Goal: Contribute content: Contribute content

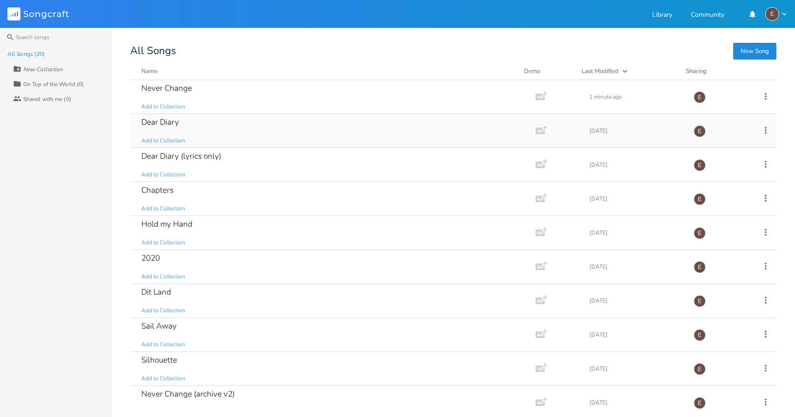
click at [214, 137] on div "Dear Diary Add to Collection" at bounding box center [330, 130] width 379 height 33
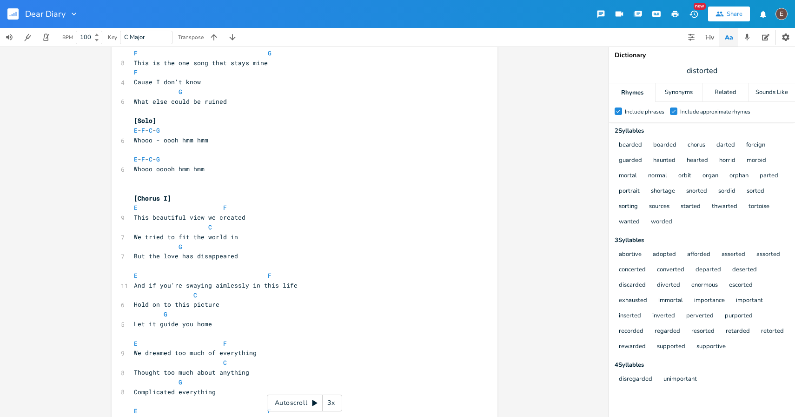
scroll to position [754, 0]
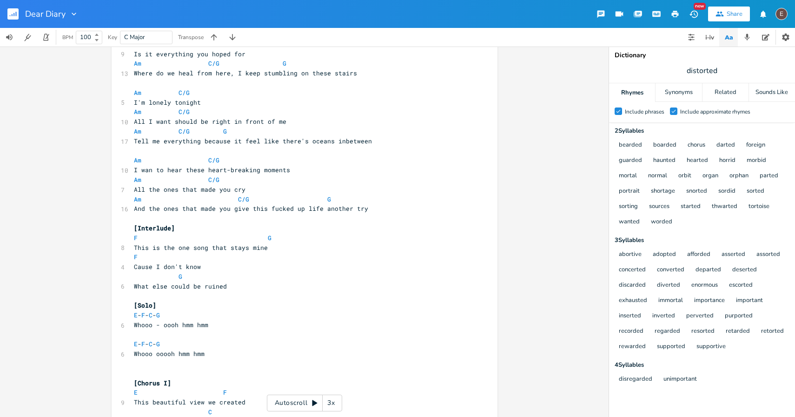
click at [245, 248] on span "This is the one song that stays mine" at bounding box center [201, 247] width 134 height 8
type textarea "This is the one song that stays mine"
click at [245, 248] on span "This is the one song that stays mine" at bounding box center [201, 247] width 134 height 8
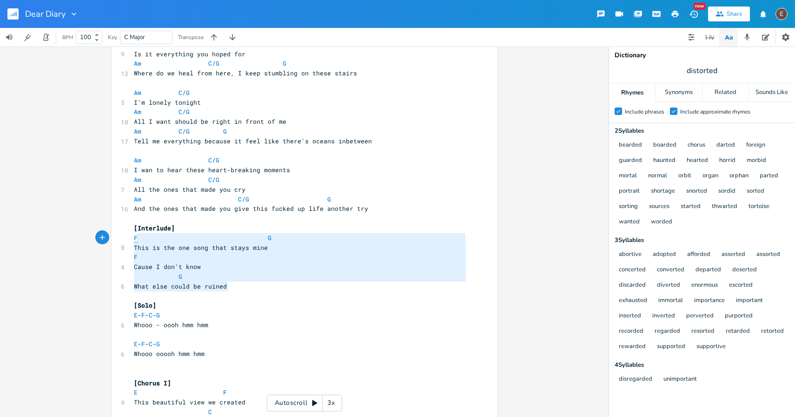
type textarea "F G This is the one song that stays mine F Cause I don't know G What else could…"
drag, startPoint x: 237, startPoint y: 287, endPoint x: 131, endPoint y: 235, distance: 118.1
click at [132, 235] on div "[Verse 1: Winter] Am C/G 5 [DATE] Am B/C C/G 6 There's words that never fade Am…" at bounding box center [300, 363] width 336 height 2098
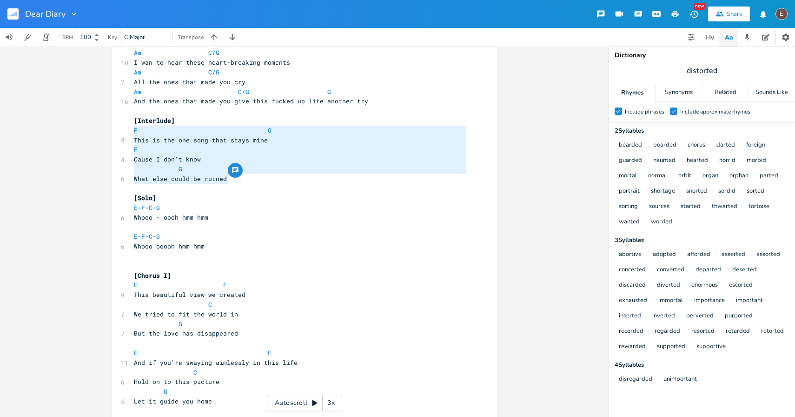
scroll to position [1054, 0]
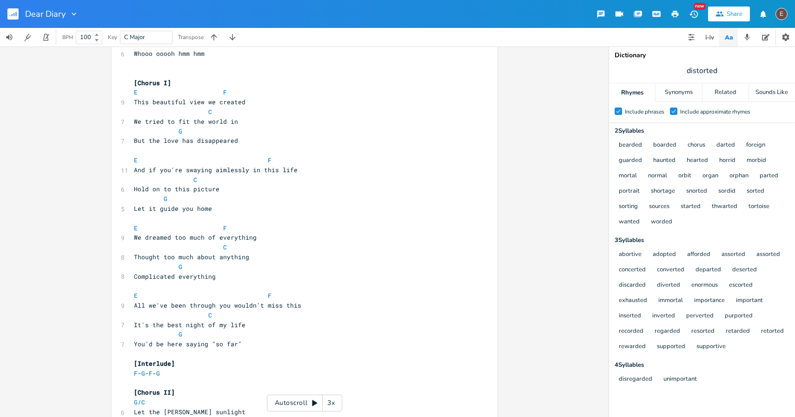
click at [244, 342] on pre "You'd be here saying "so far"" at bounding box center [300, 344] width 336 height 10
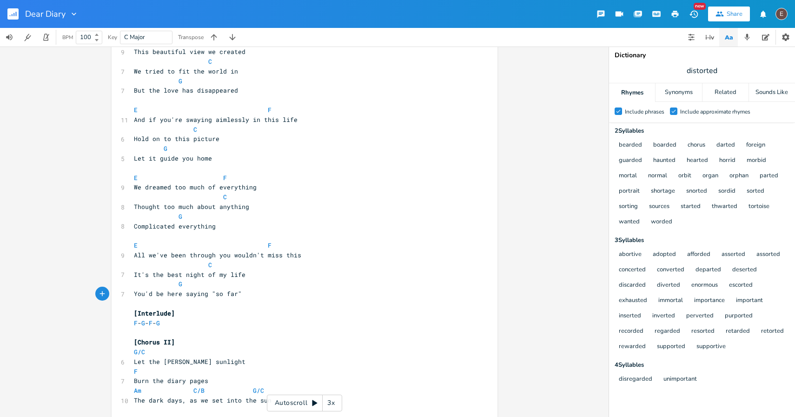
scroll to position [1109, 0]
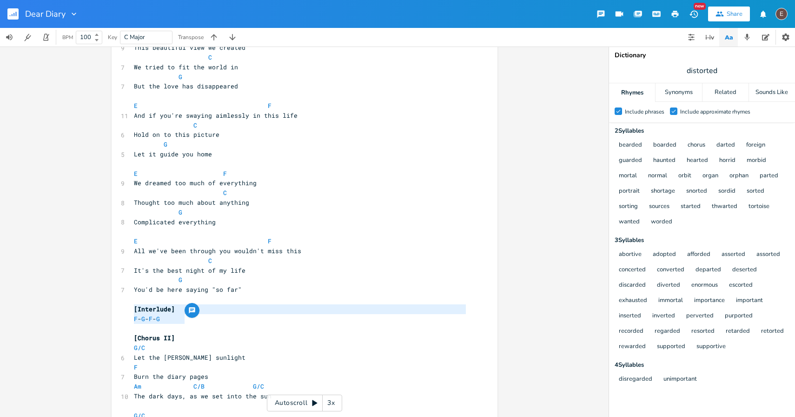
type textarea "F - G - F - G"
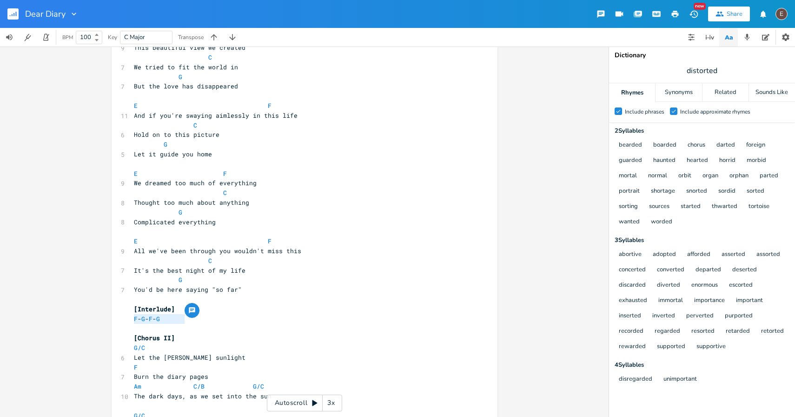
drag, startPoint x: 192, startPoint y: 322, endPoint x: 122, endPoint y: 316, distance: 69.5
click at [122, 316] on div "F - G - F - G x [Verse 1: Winter] Am C/G 5 [DATE] Am B/C C/G 6 There's words th…" at bounding box center [305, 7] width 386 height 2128
paste textarea
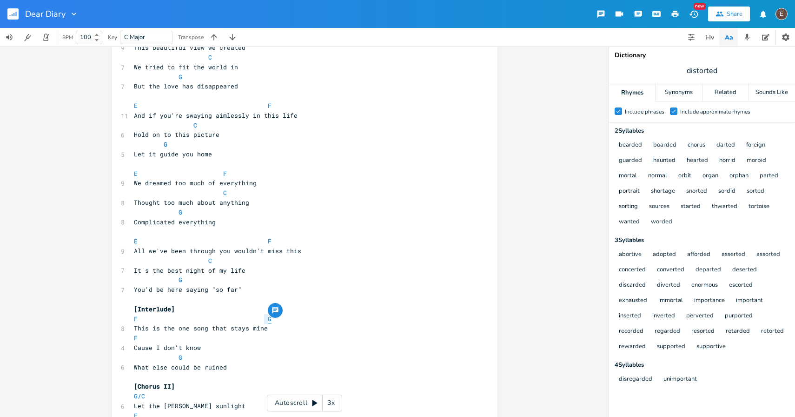
click at [268, 319] on span "G" at bounding box center [270, 318] width 4 height 9
type textarea "C"
drag, startPoint x: 180, startPoint y: 359, endPoint x: 176, endPoint y: 358, distance: 4.7
click at [176, 358] on pre "G" at bounding box center [300, 357] width 336 height 10
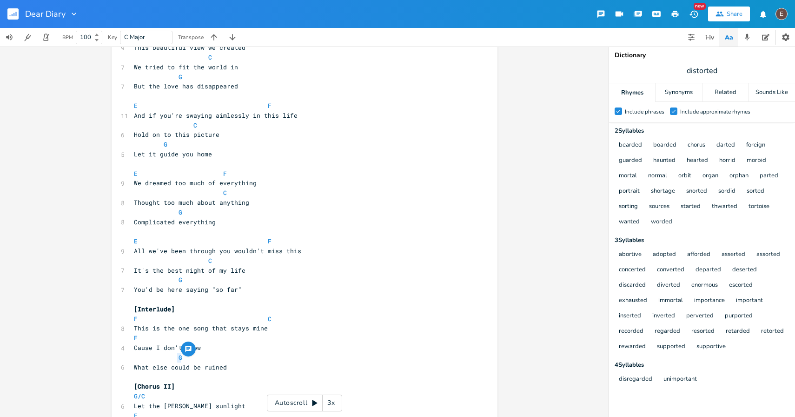
type textarea "C"
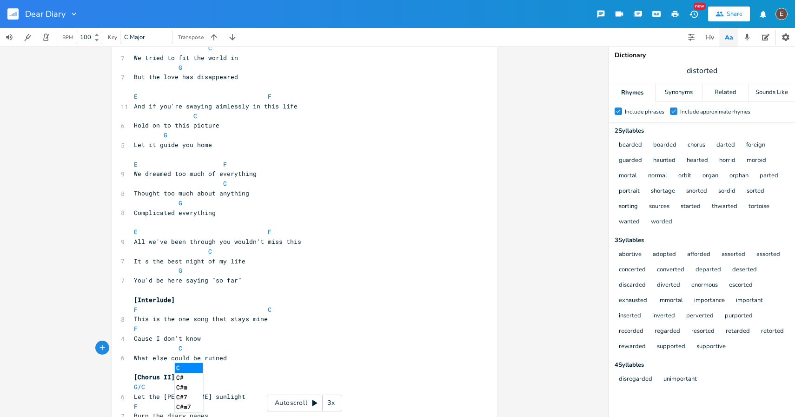
scroll to position [1118, 0]
click at [232, 346] on pre "C" at bounding box center [300, 348] width 336 height 10
click at [236, 356] on pre "What else could be ruined" at bounding box center [300, 357] width 336 height 10
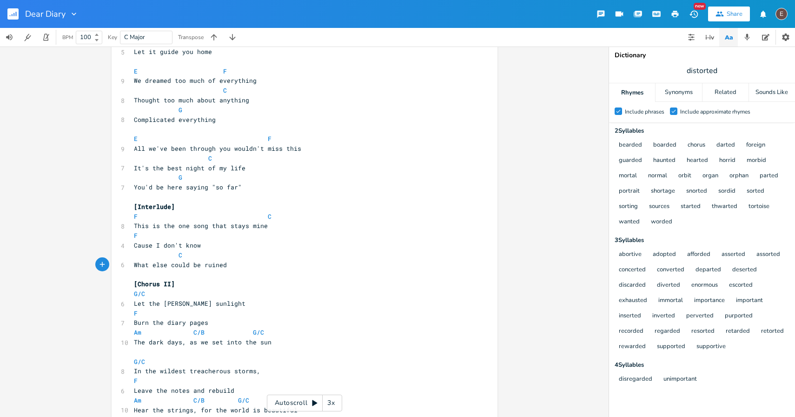
scroll to position [1211, 0]
drag, startPoint x: 212, startPoint y: 247, endPoint x: 115, endPoint y: 245, distance: 97.2
type textarea "Drive away"
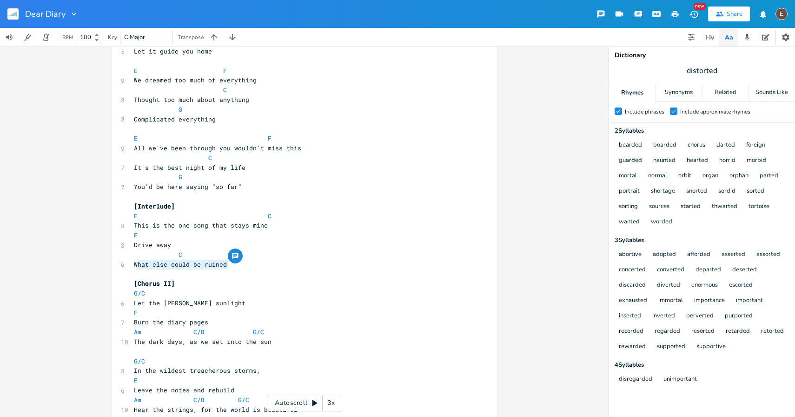
drag, startPoint x: 237, startPoint y: 260, endPoint x: 132, endPoint y: 265, distance: 104.2
click at [132, 265] on pre "What else could be ruined" at bounding box center [300, 264] width 336 height 10
type textarea "Drive away"
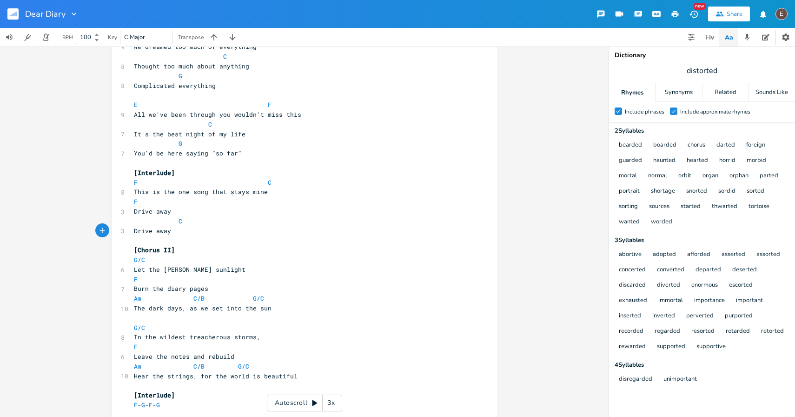
scroll to position [1250, 0]
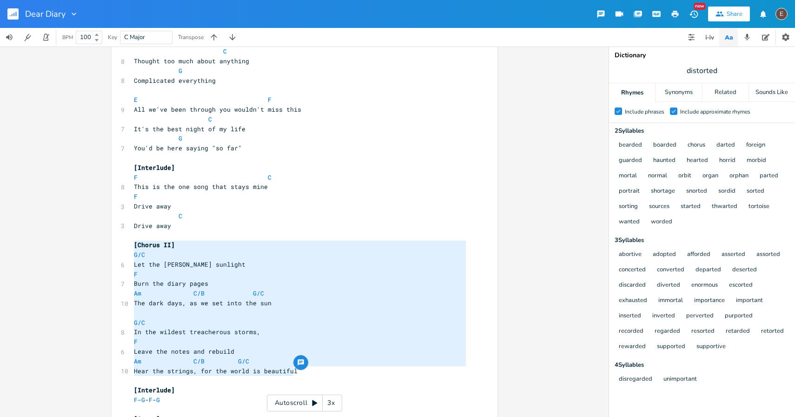
type textarea "G/C Let the [PERSON_NAME] sunlight F Burn the diary pages Am C/B G/C The dark d…"
drag, startPoint x: 301, startPoint y: 367, endPoint x: 102, endPoint y: 253, distance: 229.9
click at [102, 253] on div "G/C Let the [PERSON_NAME] sunlight F Burn the diary pages Am C/B G/C The dark d…" at bounding box center [304, 231] width 608 height 370
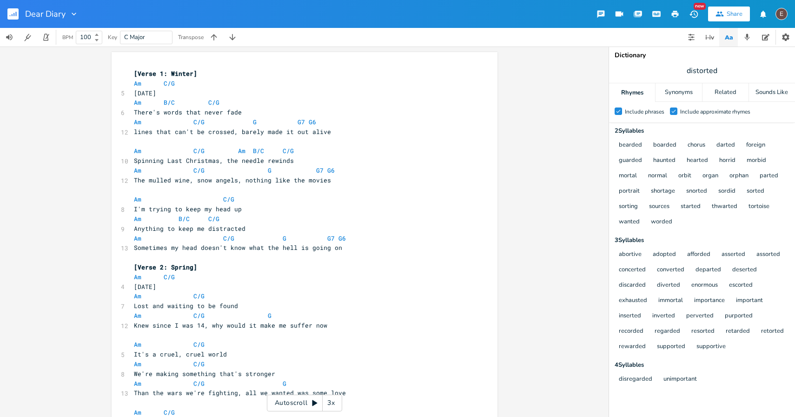
scroll to position [165, 0]
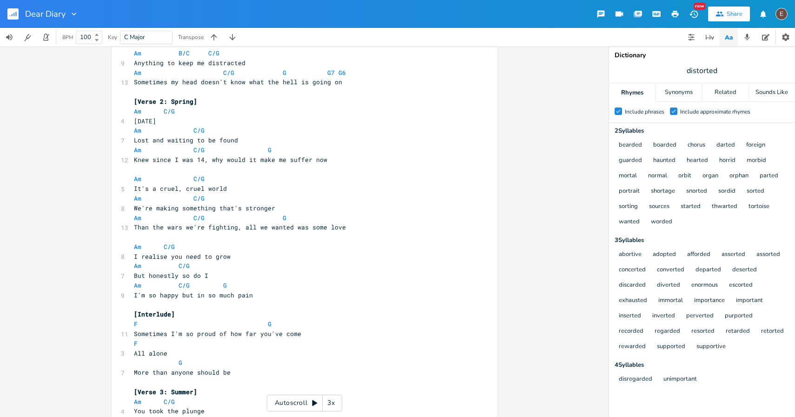
click at [212, 352] on pre "All alone" at bounding box center [300, 353] width 336 height 10
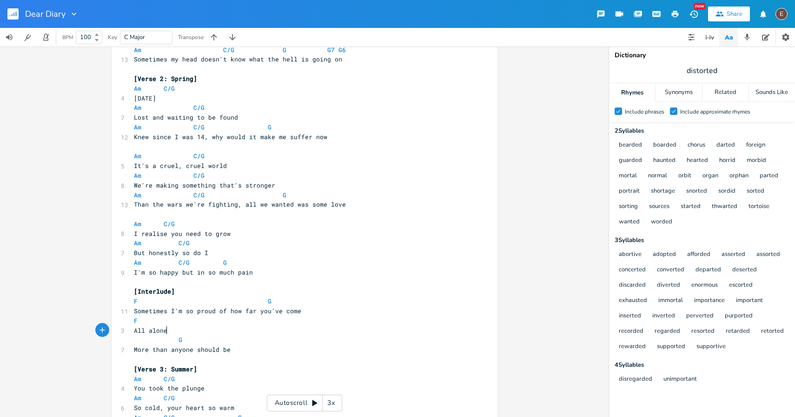
scroll to position [241, 0]
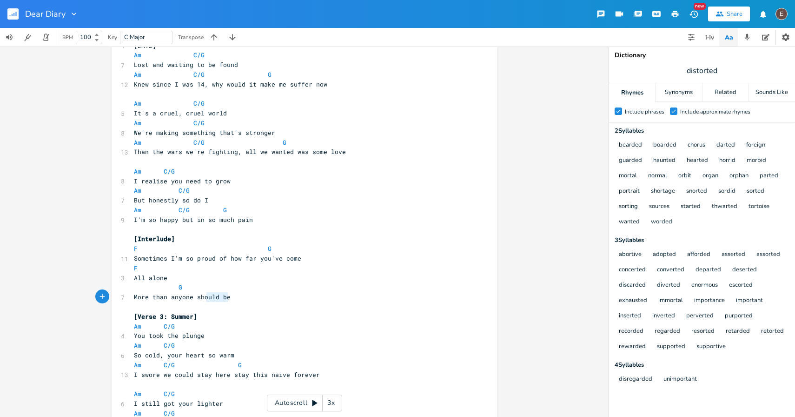
type textarea "G More than anyone should be"
drag, startPoint x: 212, startPoint y: 298, endPoint x: 113, endPoint y: 286, distance: 99.6
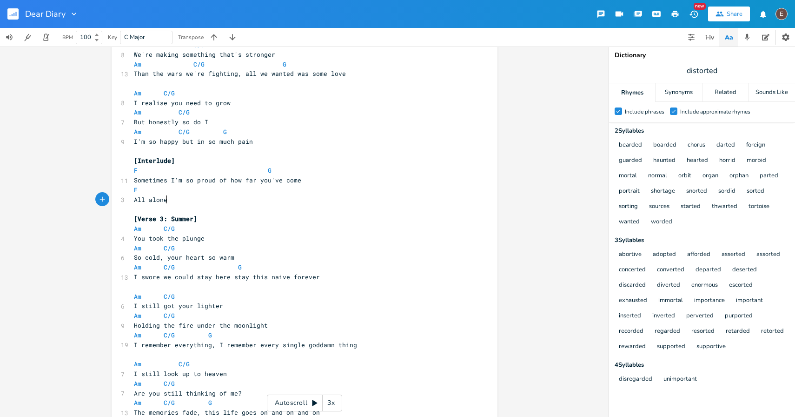
scroll to position [321, 0]
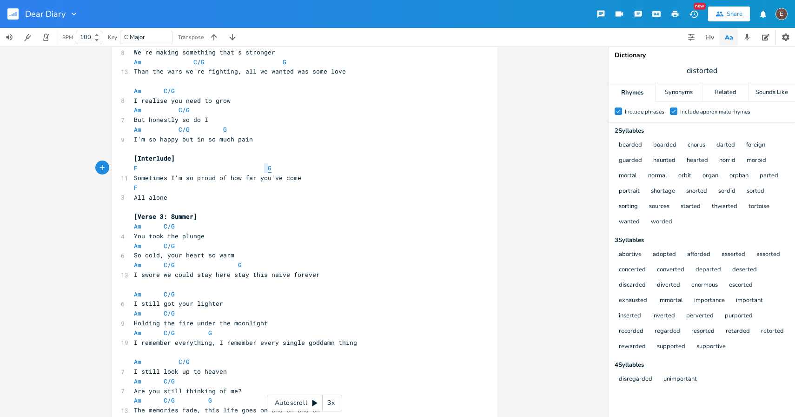
drag, startPoint x: 274, startPoint y: 165, endPoint x: 263, endPoint y: 168, distance: 11.6
click at [263, 168] on pre "F G" at bounding box center [300, 168] width 336 height 10
type textarea "C"
click at [221, 217] on pre "[Verse 3: Summer]" at bounding box center [300, 217] width 336 height 10
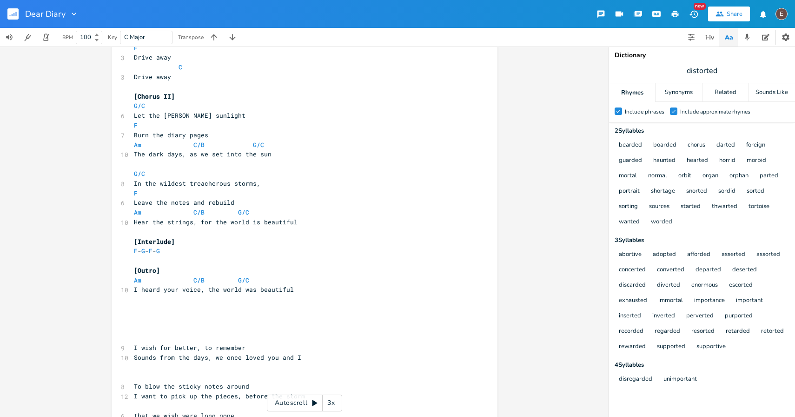
scroll to position [1381, 0]
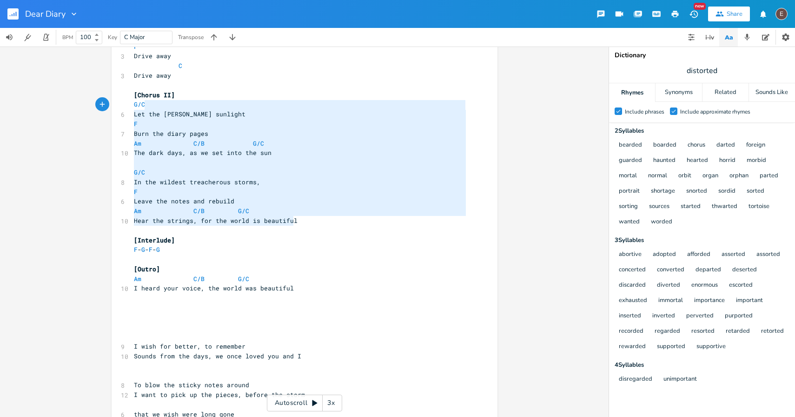
type textarea "[Chorus II] G/C Let the [PERSON_NAME] sunlight F Burn the diary pages Am C/B G/…"
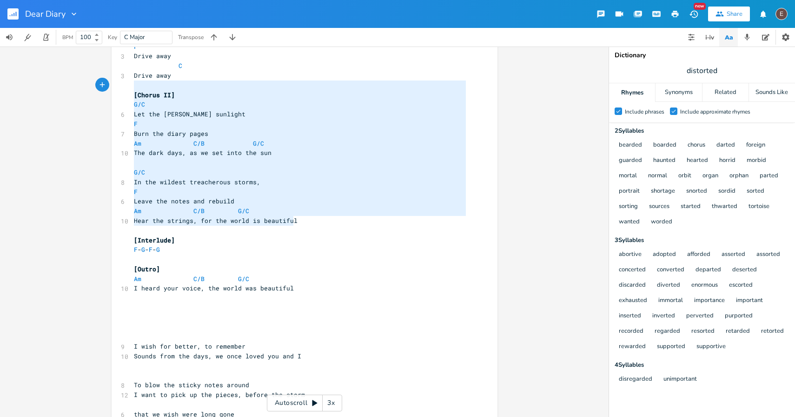
drag, startPoint x: 324, startPoint y: 220, endPoint x: 131, endPoint y: 89, distance: 233.4
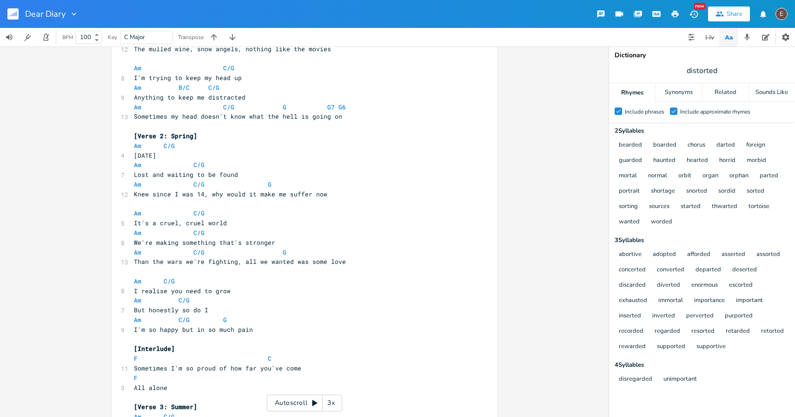
scroll to position [172, 0]
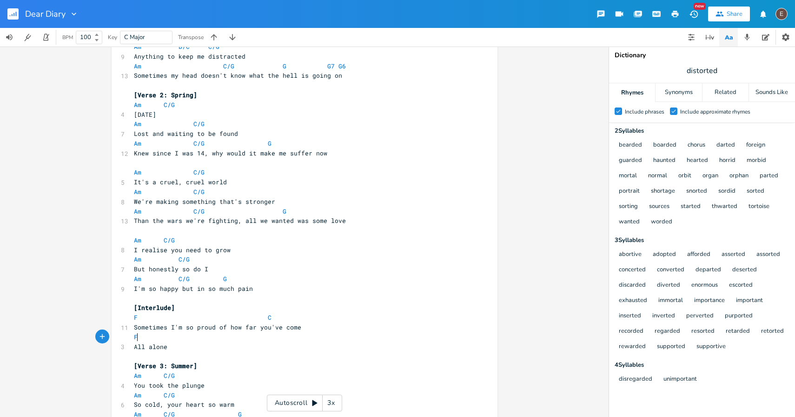
click at [260, 339] on pre "F" at bounding box center [300, 337] width 336 height 10
click at [259, 341] on pre "F" at bounding box center [300, 337] width 336 height 10
click at [265, 348] on pre "All alone" at bounding box center [300, 347] width 336 height 10
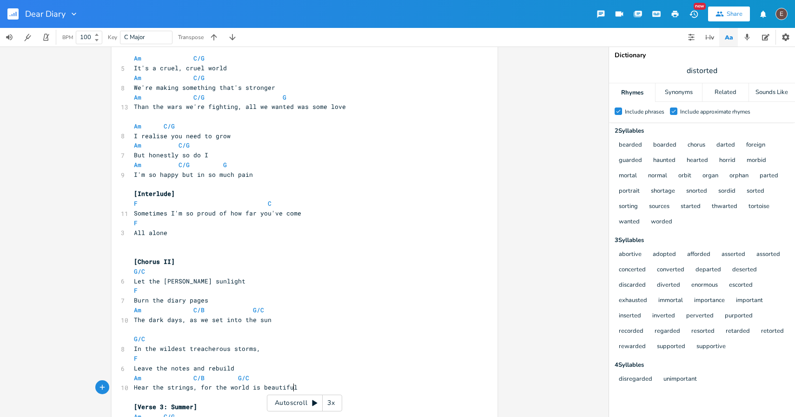
scroll to position [286, 0]
click at [175, 231] on pre "All alone" at bounding box center [300, 232] width 336 height 10
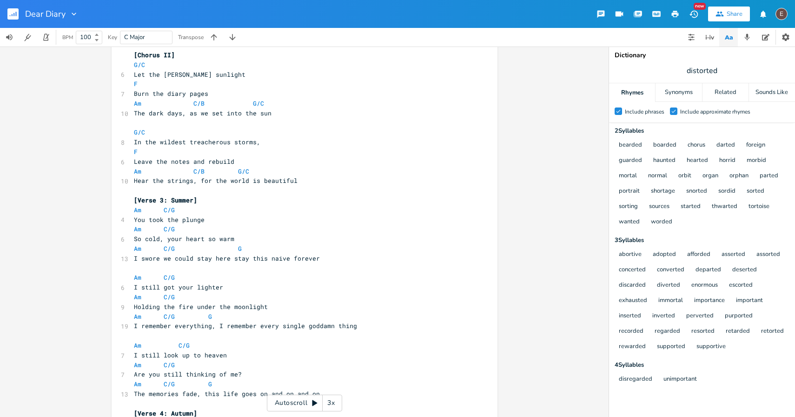
scroll to position [489, 0]
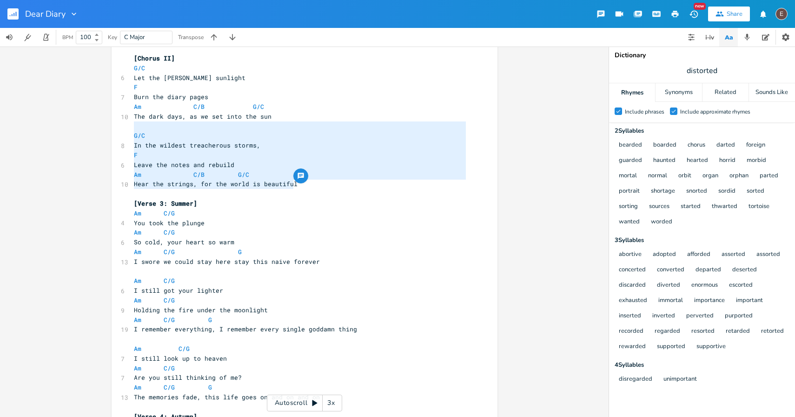
drag, startPoint x: 299, startPoint y: 183, endPoint x: 131, endPoint y: 131, distance: 175.7
type textarea "G/C In the wildest treacherous storms, F Leave the notes and rebuild Am C/B G/C…"
click at [201, 168] on pre "Leave the notes and rebuild" at bounding box center [300, 165] width 336 height 10
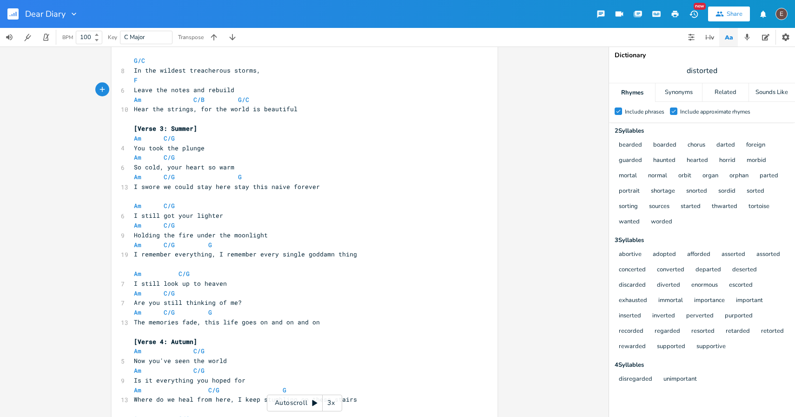
scroll to position [470, 0]
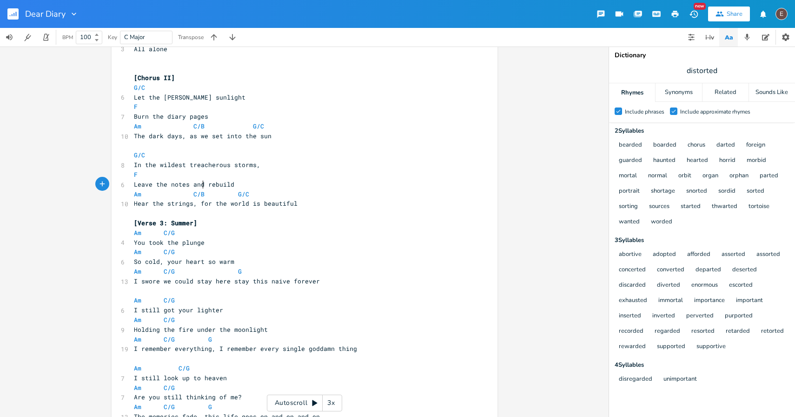
click at [305, 283] on span "I swore we could stay here stay this naive forever" at bounding box center [227, 281] width 186 height 8
click at [305, 282] on span "I swore we could stay here stay this naive forever" at bounding box center [227, 281] width 186 height 8
type textarea "all our life"
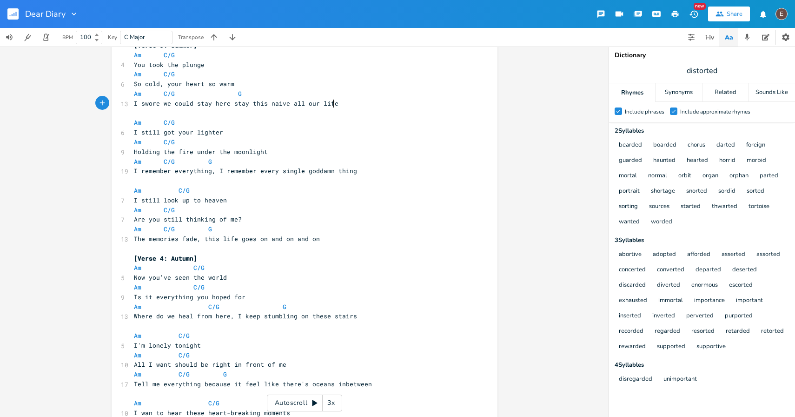
scroll to position [648, 0]
click at [301, 93] on pre "Am C/G G" at bounding box center [300, 93] width 336 height 10
type textarea "G6"
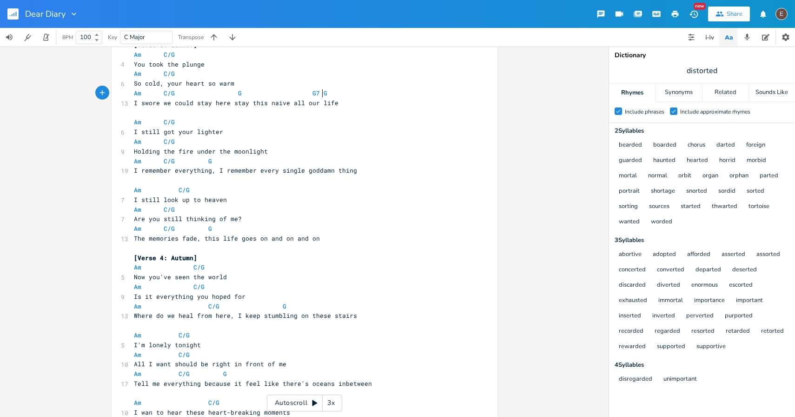
type textarea "7 G6"
click at [338, 145] on pre "Am C/G" at bounding box center [300, 142] width 336 height 10
click at [337, 152] on pre "Holding the fire under the moonlight" at bounding box center [300, 151] width 336 height 10
click at [323, 170] on span "I remember everything, I remember every single goddamn thing" at bounding box center [245, 170] width 223 height 8
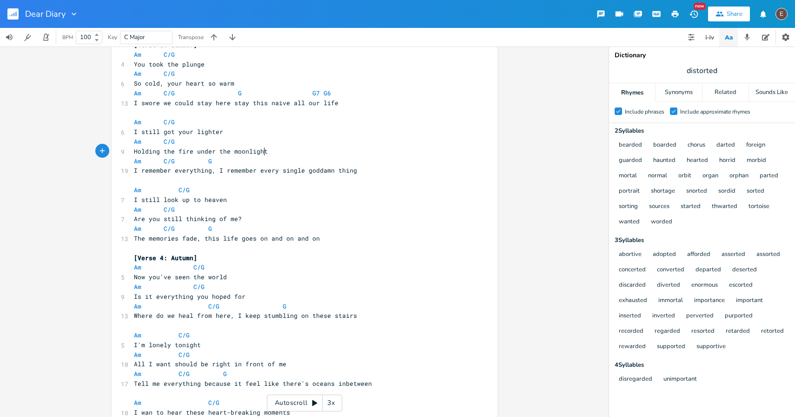
click at [325, 151] on pre "Holding the fire under the moonlight" at bounding box center [300, 151] width 336 height 10
click at [324, 152] on pre "Holding the fire under the moonlight" at bounding box center [300, 151] width 336 height 10
click at [323, 156] on pre "Am C/G G" at bounding box center [300, 161] width 336 height 10
type textarea "G7 G"
type textarea "6"
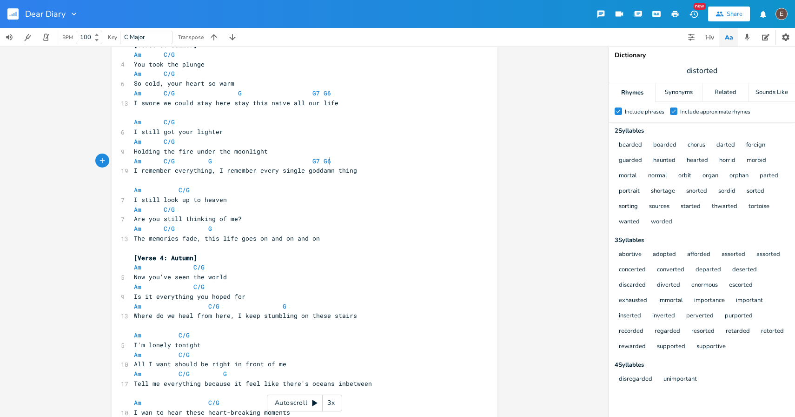
scroll to position [0, 5]
click at [298, 220] on pre "Are you still thinking of me?" at bounding box center [300, 219] width 336 height 10
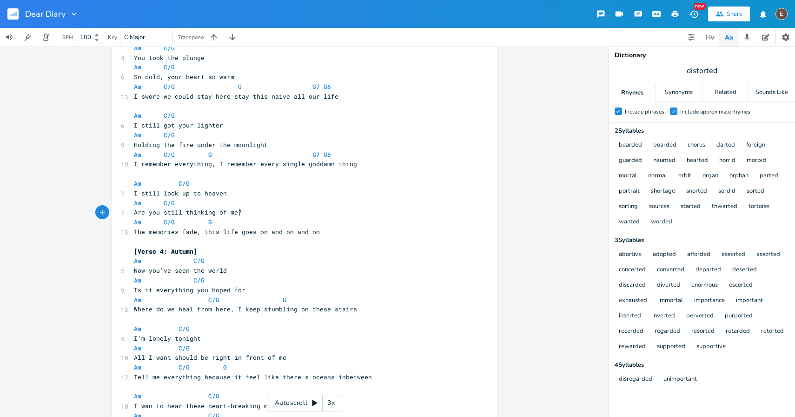
click at [317, 228] on pre "The memories fade, this life goes on and on and on" at bounding box center [300, 232] width 336 height 10
click at [309, 221] on pre "Am C/G G" at bounding box center [300, 222] width 336 height 10
type textarea "G7 G6"
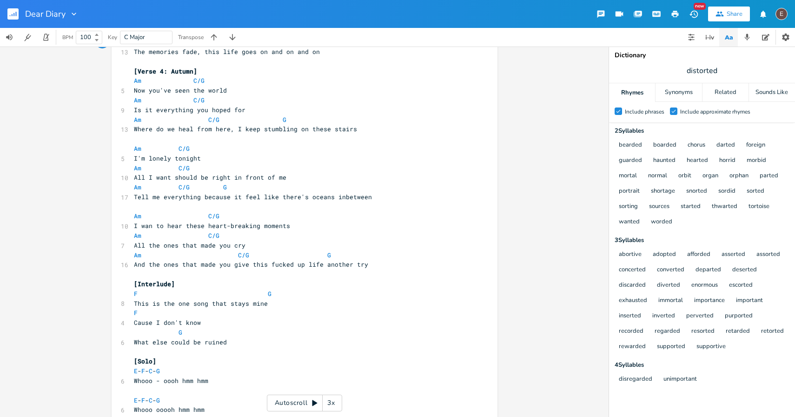
scroll to position [834, 0]
drag, startPoint x: 268, startPoint y: 292, endPoint x: 263, endPoint y: 292, distance: 4.7
click at [263, 292] on pre "F G" at bounding box center [300, 294] width 336 height 10
type textarea "C"
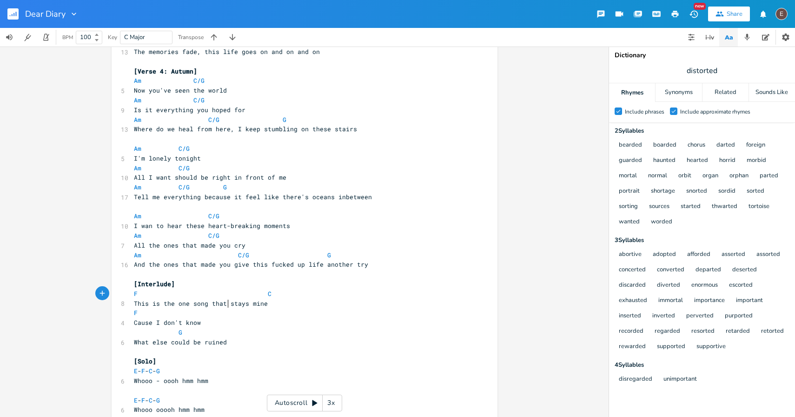
click at [225, 304] on span "This is the one song that stays mine" at bounding box center [201, 303] width 134 height 8
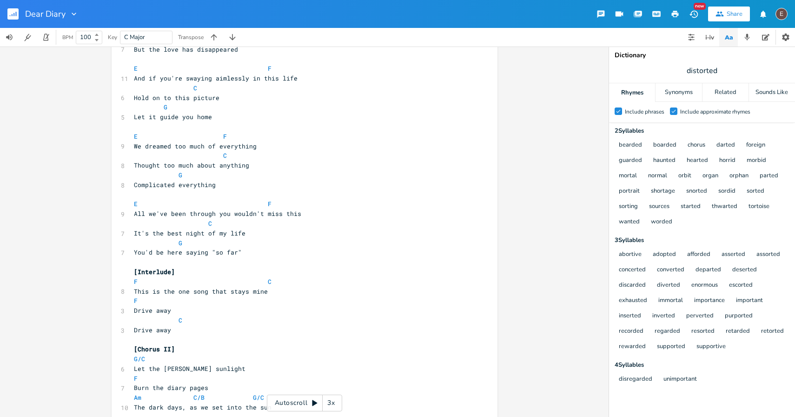
scroll to position [1324, 0]
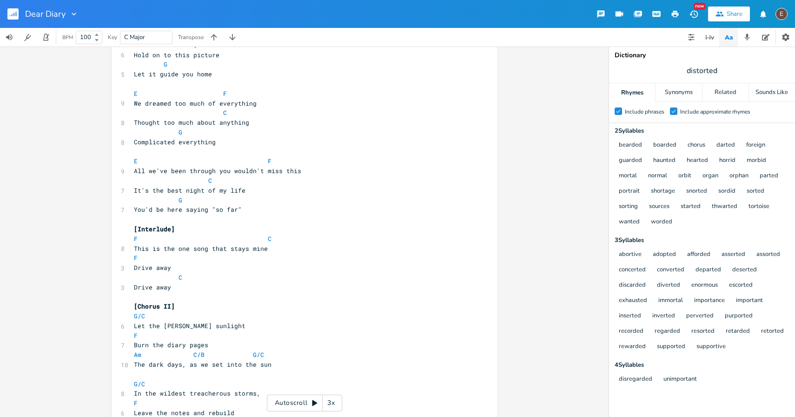
click at [195, 273] on pre "C" at bounding box center [300, 277] width 336 height 10
type textarea "C"
drag, startPoint x: 182, startPoint y: 278, endPoint x: 176, endPoint y: 278, distance: 6.1
click at [176, 278] on pre "C" at bounding box center [300, 277] width 336 height 10
click at [184, 284] on pre "Drive away" at bounding box center [300, 287] width 336 height 10
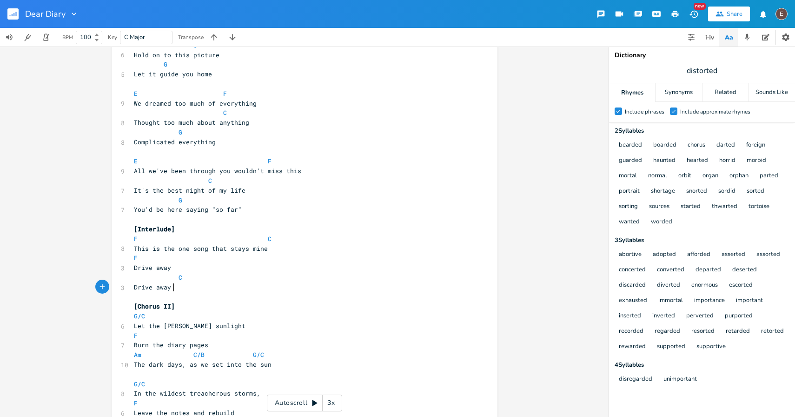
type textarea "Drive away"
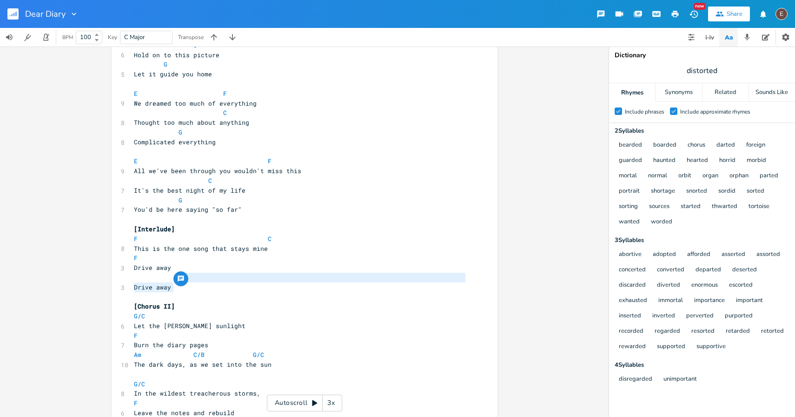
drag, startPoint x: 185, startPoint y: 283, endPoint x: 179, endPoint y: 279, distance: 6.7
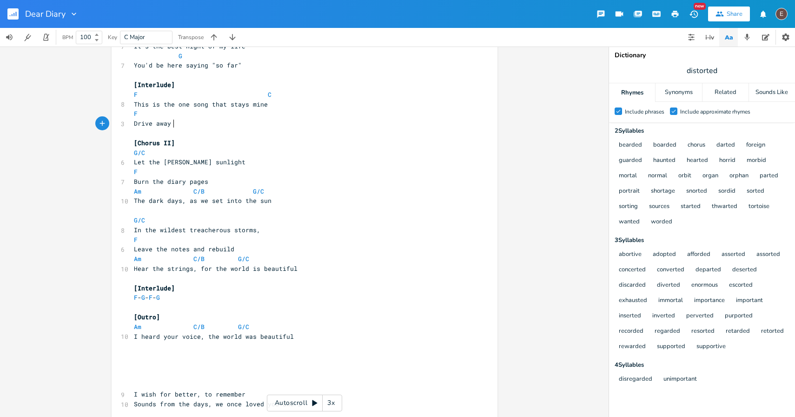
scroll to position [1466, 0]
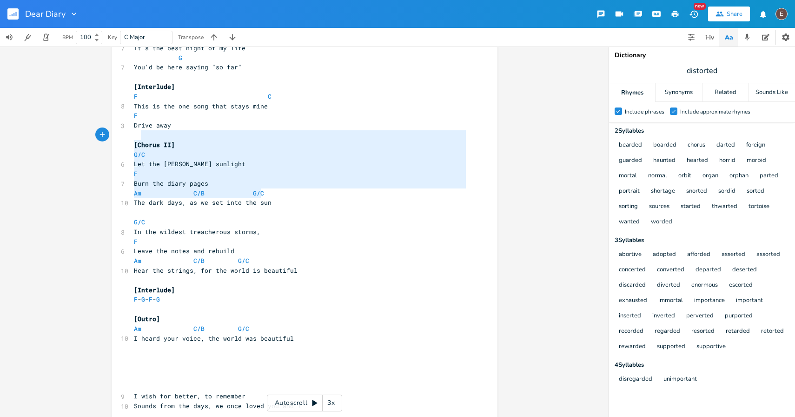
type textarea "[Chorus II] G/C Let the [PERSON_NAME] sunlight F Burn the diary pages Am C/B G/C"
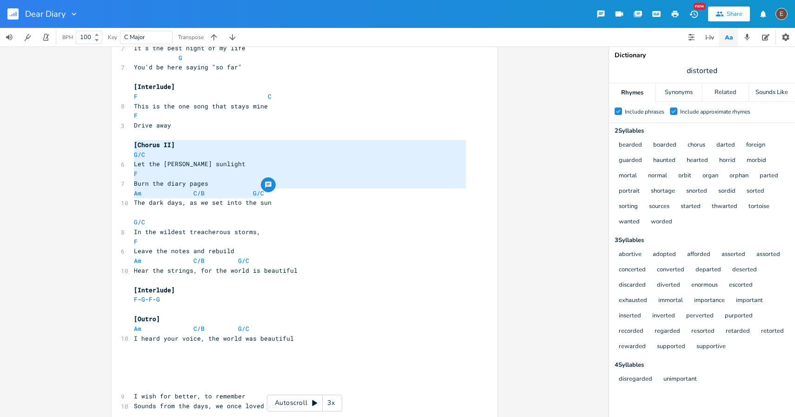
drag, startPoint x: 296, startPoint y: 198, endPoint x: 122, endPoint y: 144, distance: 182.0
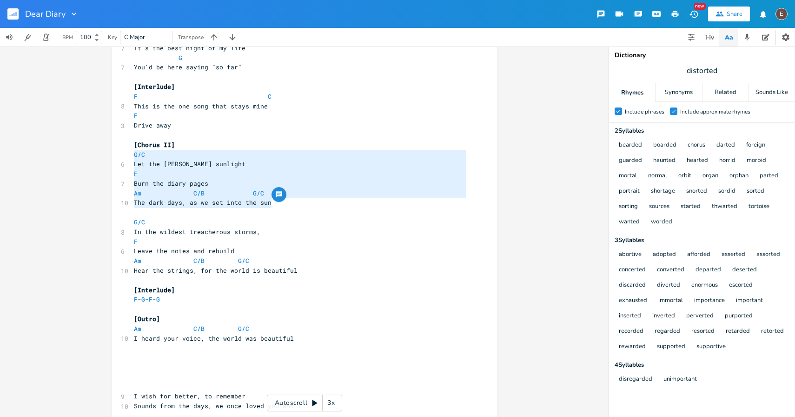
type textarea "[Chorus II] G/C Let the [PERSON_NAME] sunlight F Burn the diary pages Am C/B G/…"
drag, startPoint x: 279, startPoint y: 199, endPoint x: 127, endPoint y: 148, distance: 160.5
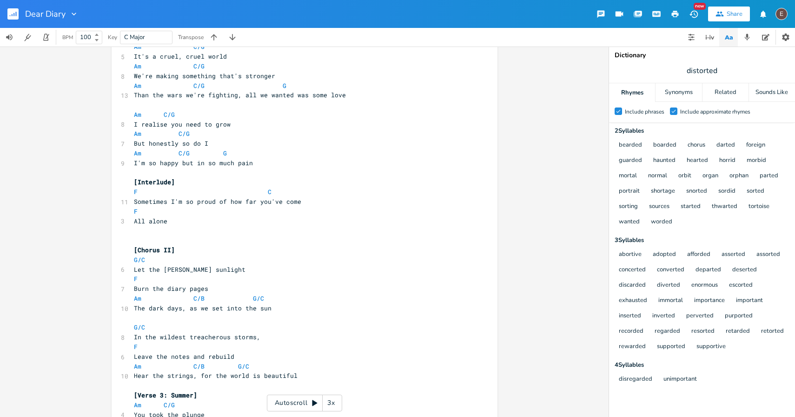
scroll to position [373, 0]
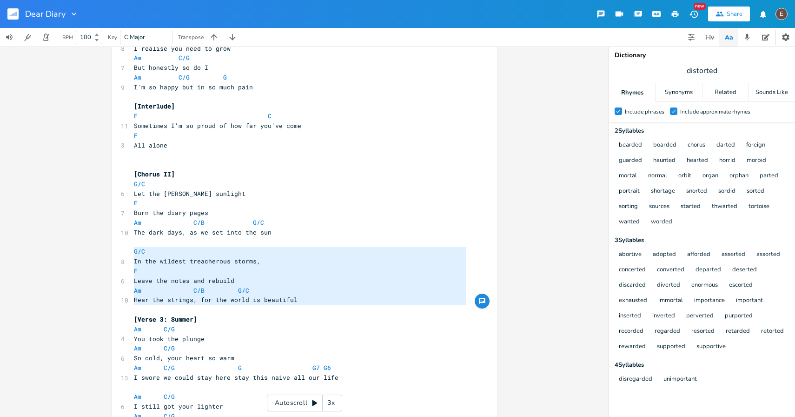
type textarea "G/C In the wildest treacherous storms, F Leave the notes and rebuild Am C/B G/C…"
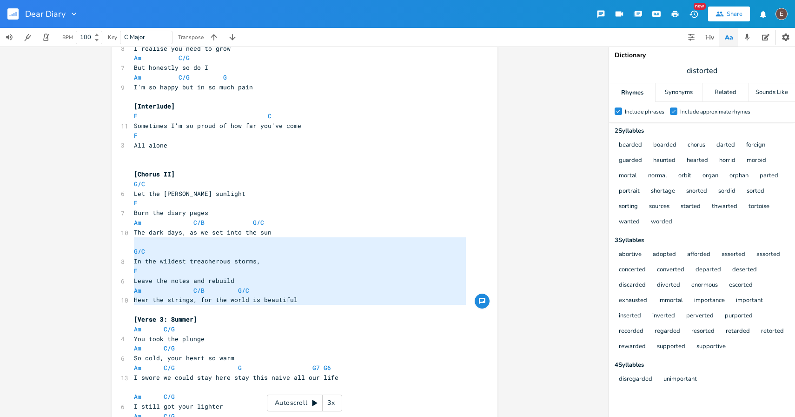
drag, startPoint x: 149, startPoint y: 307, endPoint x: 124, endPoint y: 246, distance: 66.5
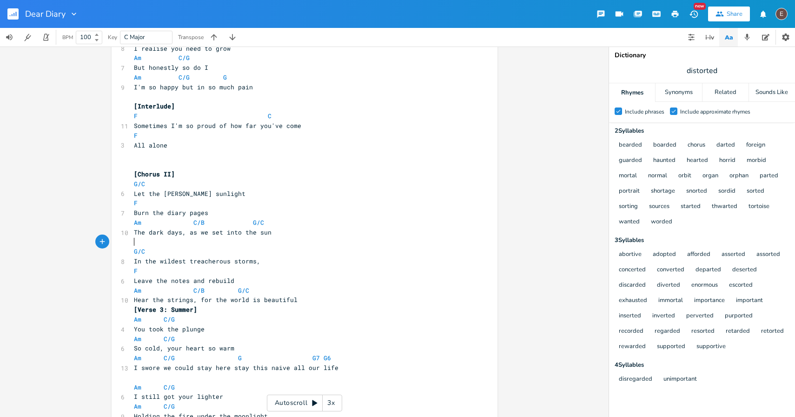
type textarea "G/C In the wildest treacherous storms, F Leave the notes and rebuild Am C/B G/C…"
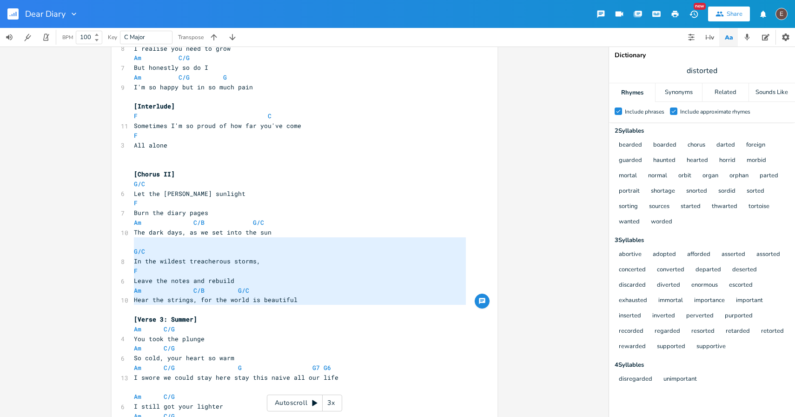
click at [306, 304] on pre "Hear the strings, for the world is beautiful" at bounding box center [300, 300] width 336 height 10
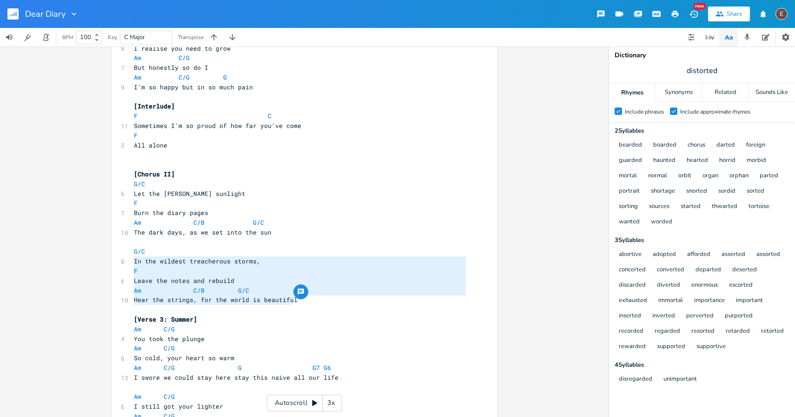
type textarea "G/C In the wildest treacherous storms, F Leave the notes and rebuild Am C/B G/C…"
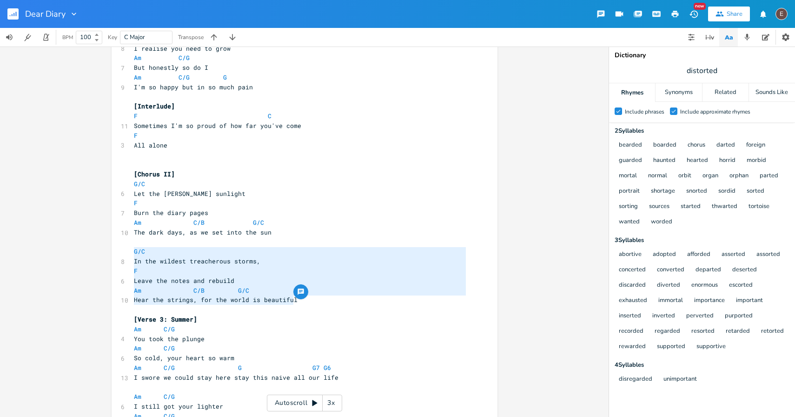
drag, startPoint x: 301, startPoint y: 300, endPoint x: 128, endPoint y: 255, distance: 178.4
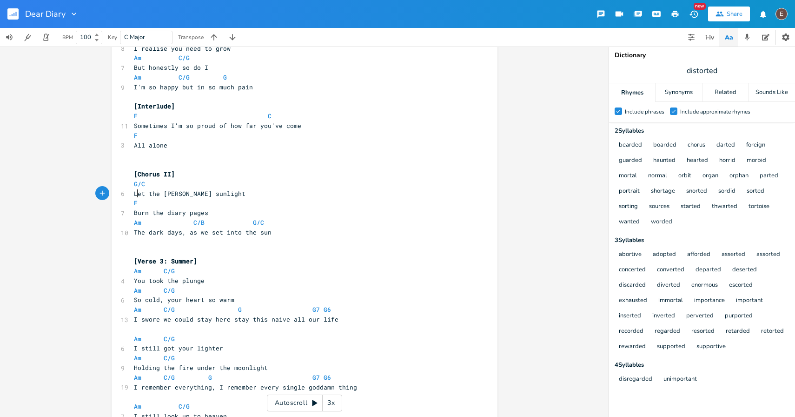
click at [136, 193] on span "Let the [PERSON_NAME] sunlight" at bounding box center [190, 193] width 112 height 8
type textarea "I hope"
click at [134, 213] on span "Burn the diary pages" at bounding box center [171, 212] width 74 height 8
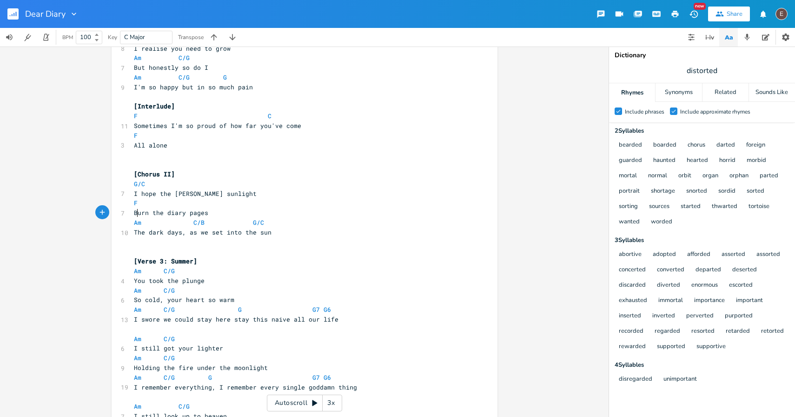
click at [134, 213] on span "Burn the diary pages" at bounding box center [171, 212] width 74 height 8
type textarea "Will b"
click at [174, 236] on pre "The dark days, as we set into the sun" at bounding box center [300, 232] width 336 height 10
click at [134, 233] on span "The dark days, as we set into the sun" at bounding box center [203, 232] width 138 height 8
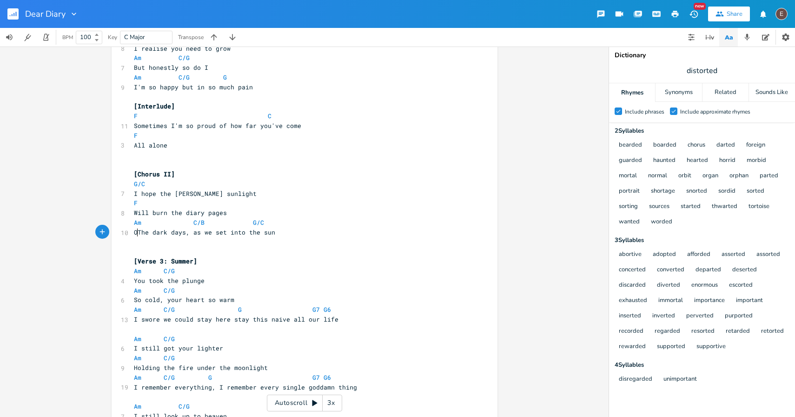
type textarea "Of"
type textarea "t"
click at [210, 234] on span "Of the dark days, as we set into the sun" at bounding box center [208, 232] width 149 height 8
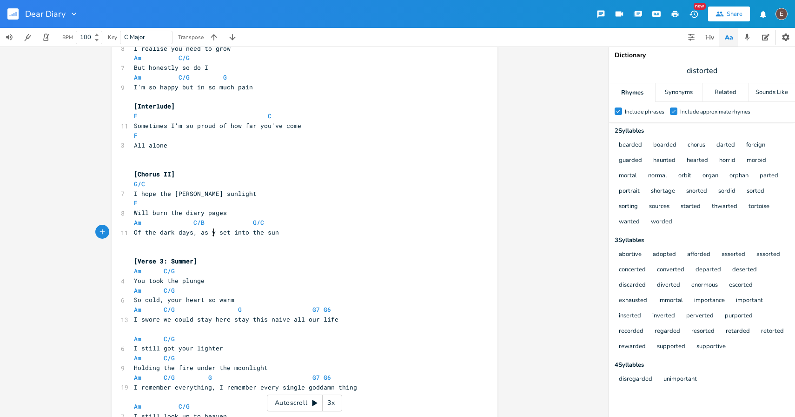
type textarea "you"
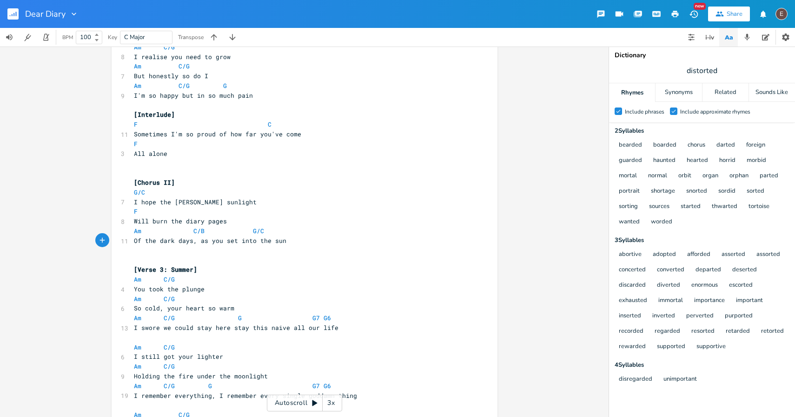
scroll to position [364, 0]
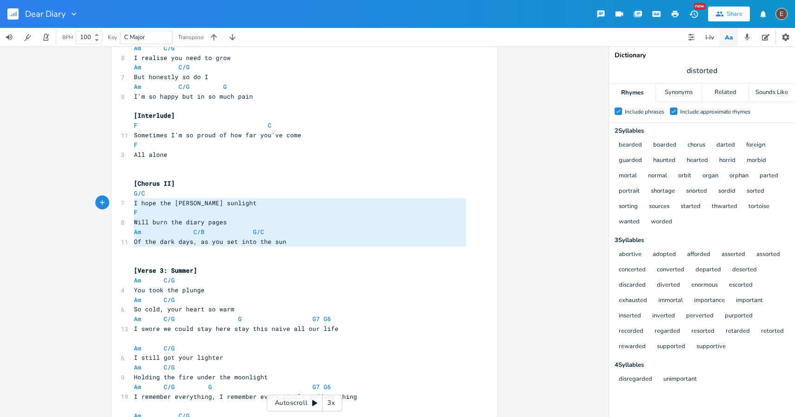
type textarea "[Chorus II] G/C I hope the [PERSON_NAME] sunlight F Will burn the diary pages A…"
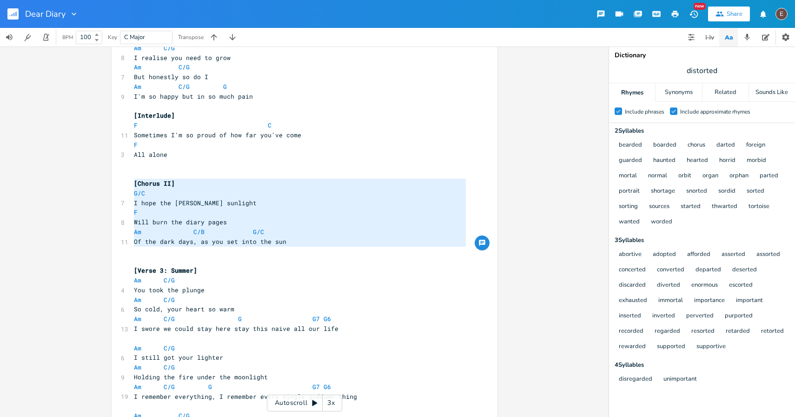
drag, startPoint x: 169, startPoint y: 255, endPoint x: 119, endPoint y: 179, distance: 90.6
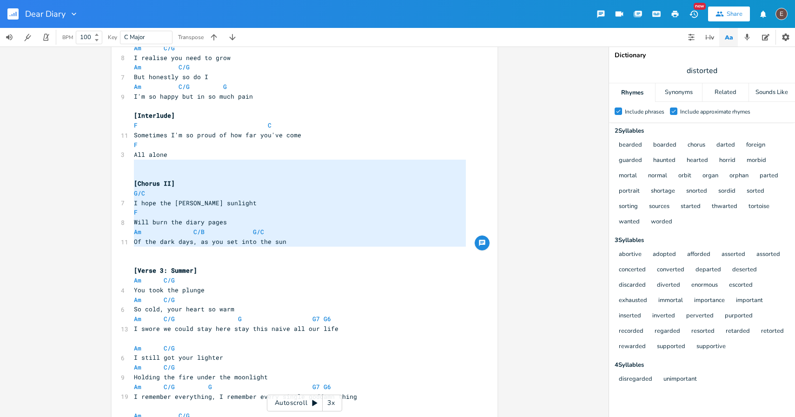
type textarea "[Chorus II] G/C I hope the [PERSON_NAME] sunlight F Will burn the diary pages A…"
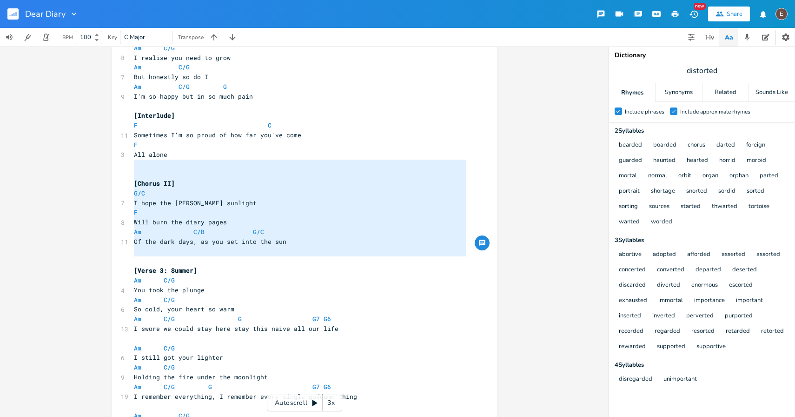
drag, startPoint x: 143, startPoint y: 163, endPoint x: 268, endPoint y: 257, distance: 156.1
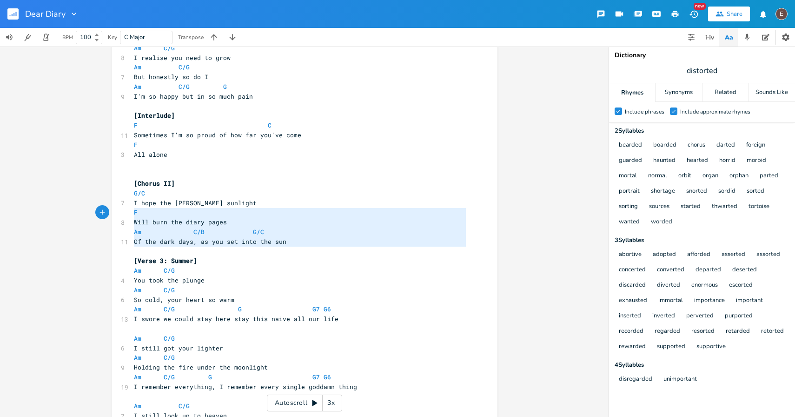
type textarea "[Chorus II] G/C I hope the [PERSON_NAME] sunlight F Will burn the diary pages A…"
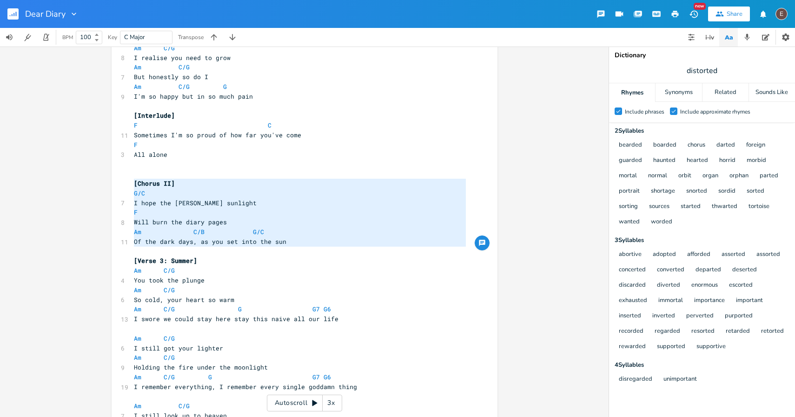
drag, startPoint x: 298, startPoint y: 246, endPoint x: 86, endPoint y: 187, distance: 219.3
click at [86, 187] on div "[Chorus II] G/C I hope the [PERSON_NAME] sunlight F Will burn the diary pages A…" at bounding box center [304, 231] width 608 height 370
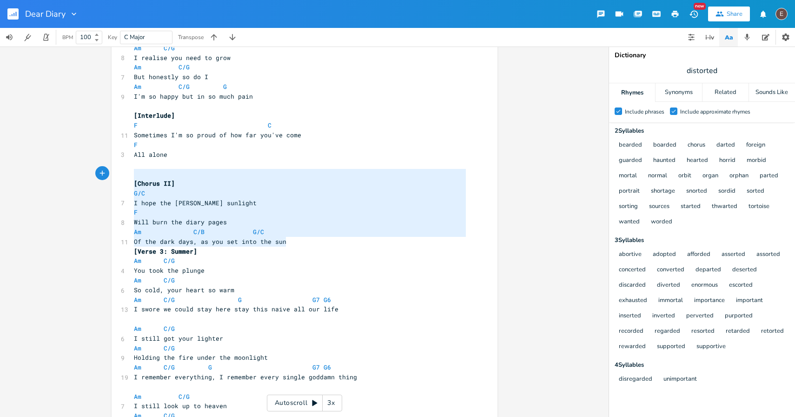
type textarea "[Chorus II] G/C I hope the [PERSON_NAME] sunlight F Will burn the diary pages A…"
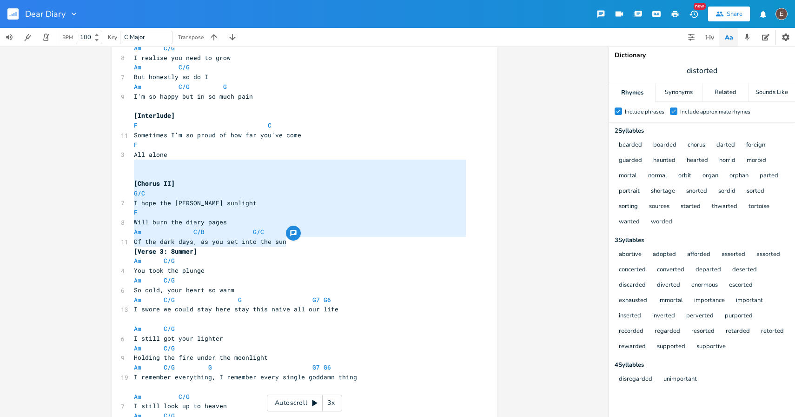
drag, startPoint x: 292, startPoint y: 240, endPoint x: 79, endPoint y: 166, distance: 226.2
click at [79, 166] on div "[Chorus II] G/C I hope the [PERSON_NAME] sunlight F Will burn the diary pages A…" at bounding box center [304, 231] width 608 height 370
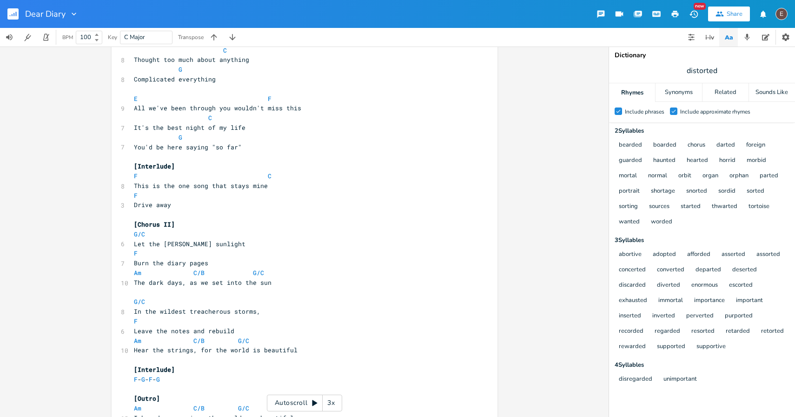
scroll to position [1249, 0]
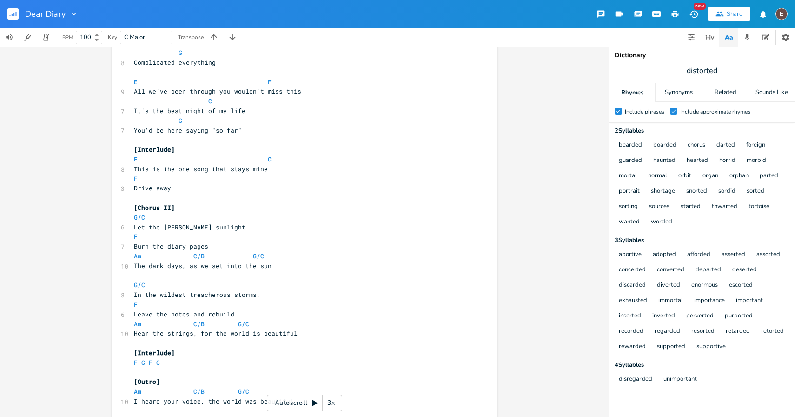
click at [162, 191] on span "Drive away" at bounding box center [152, 188] width 37 height 8
drag, startPoint x: 162, startPoint y: 191, endPoint x: 172, endPoint y: 194, distance: 11.2
click at [162, 191] on span "Drive away" at bounding box center [152, 188] width 37 height 8
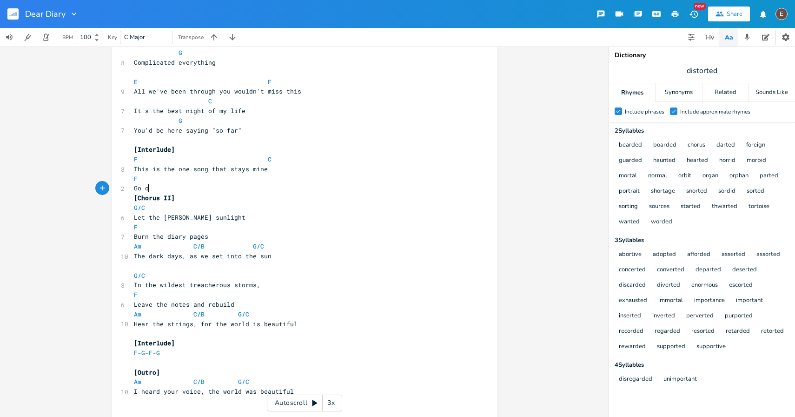
type textarea "Go on"
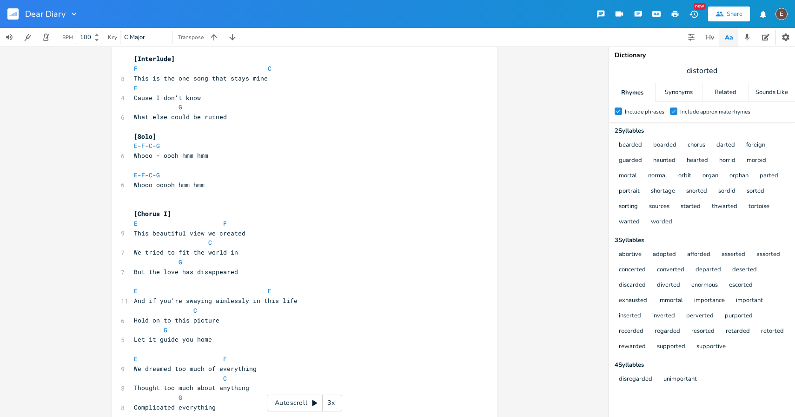
scroll to position [826, 0]
